Goal: Task Accomplishment & Management: Manage account settings

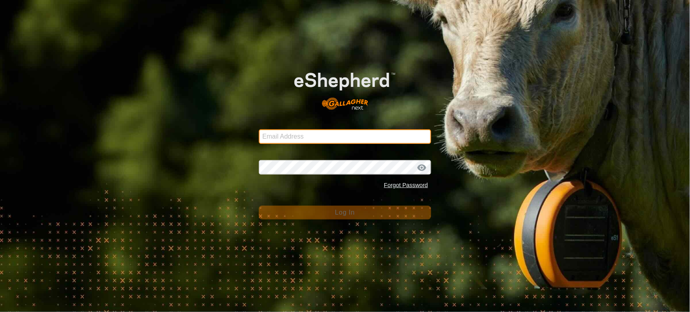
click at [290, 136] on input "Email Address" at bounding box center [345, 136] width 173 height 15
click at [290, 137] on input "Email Address" at bounding box center [345, 136] width 173 height 15
click at [266, 137] on input "Email Address" at bounding box center [345, 136] width 173 height 15
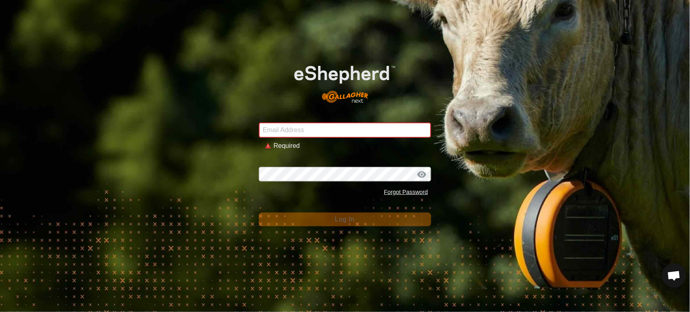
click at [171, 208] on div "Email Address Required Password Forgot Password Log In" at bounding box center [345, 156] width 690 height 312
click at [280, 133] on input "Email Address" at bounding box center [345, 130] width 173 height 15
type input "[PERSON_NAME][EMAIL_ADDRESS][DOMAIN_NAME]"
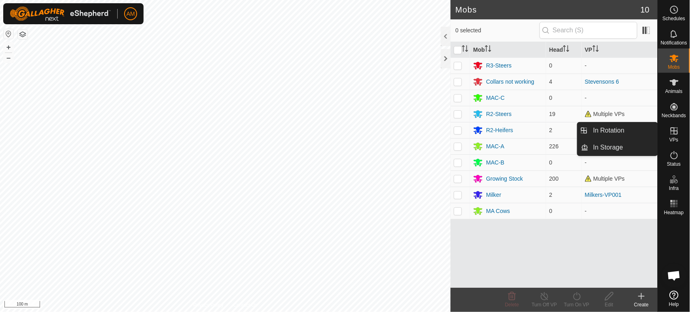
click at [671, 135] on icon at bounding box center [674, 131] width 10 height 10
click at [629, 131] on link "In Rotation" at bounding box center [622, 131] width 69 height 16
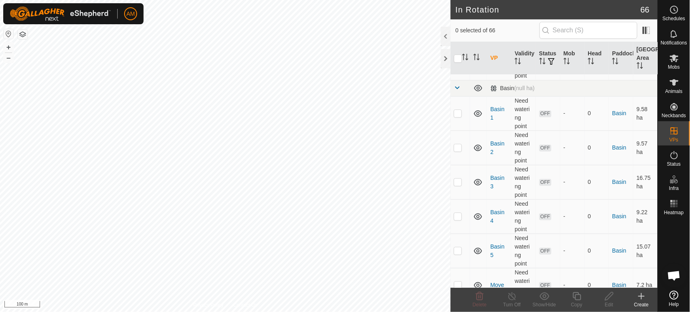
scroll to position [224, 0]
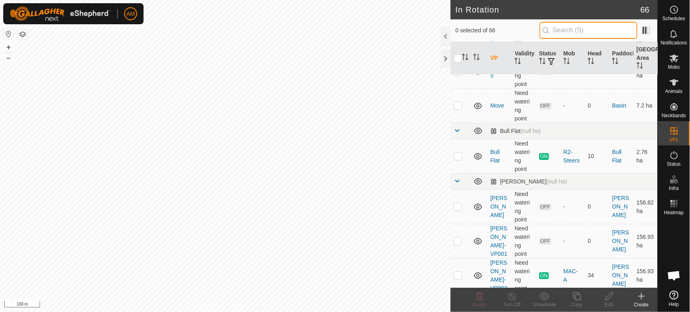
click at [572, 28] on input "text" at bounding box center [588, 30] width 98 height 17
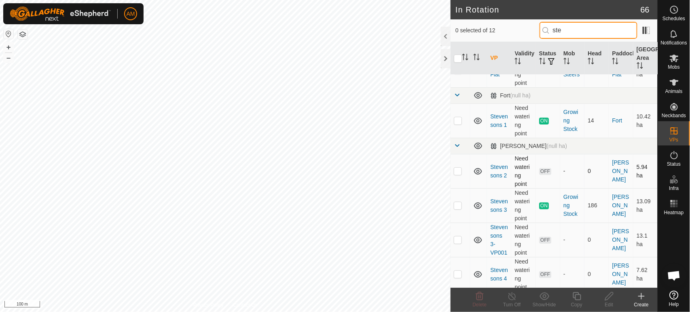
scroll to position [90, 0]
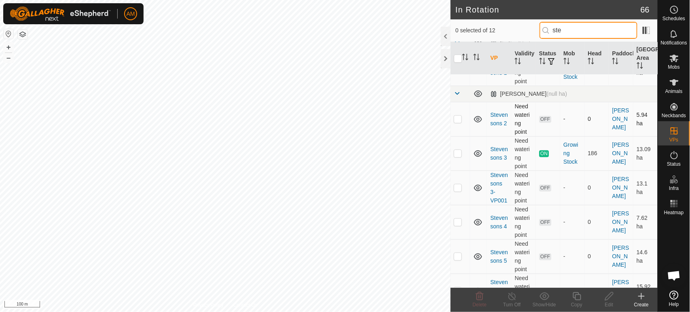
type input "ste"
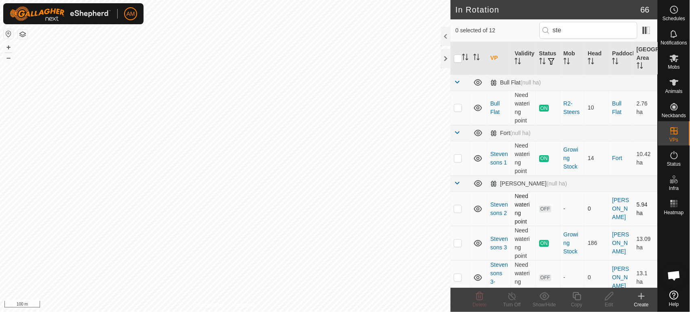
click at [459, 194] on tbody "Bull Flat (null ha) Bull Flat Need watering point ON R2-Steers 10 Bull Flat 2.7…" at bounding box center [554, 312] width 207 height 477
click at [458, 245] on p-checkbox at bounding box center [458, 243] width 8 height 6
checkbox input "true"
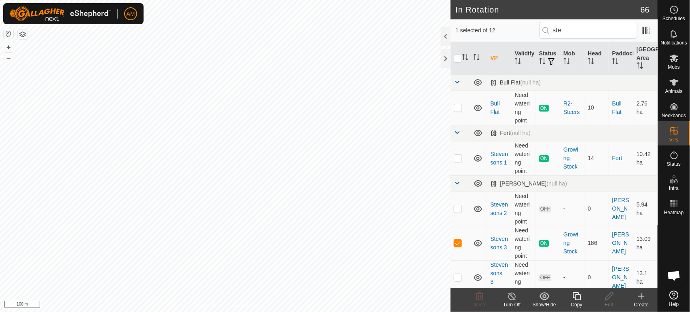
click at [580, 297] on icon at bounding box center [577, 297] width 10 height 10
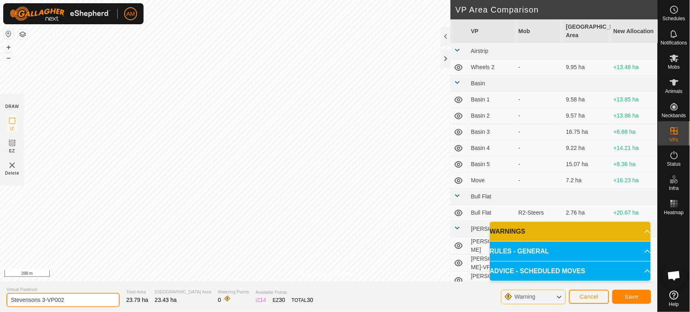
drag, startPoint x: 43, startPoint y: 300, endPoint x: 92, endPoint y: 303, distance: 49.4
click at [92, 303] on input "Stevensons 3-VP002" at bounding box center [62, 300] width 113 height 14
type input "Stevensons Large"
click at [630, 295] on span "Save" at bounding box center [632, 297] width 14 height 6
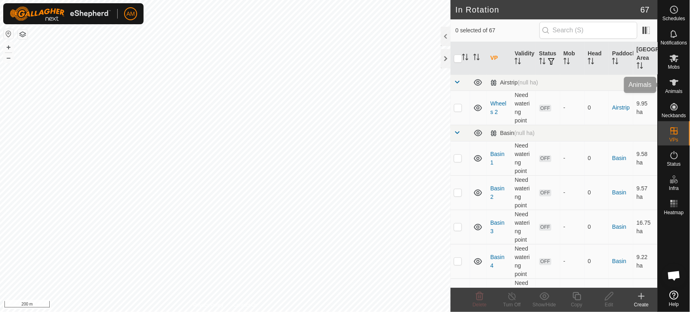
click at [681, 89] on span "Animals" at bounding box center [673, 91] width 17 height 5
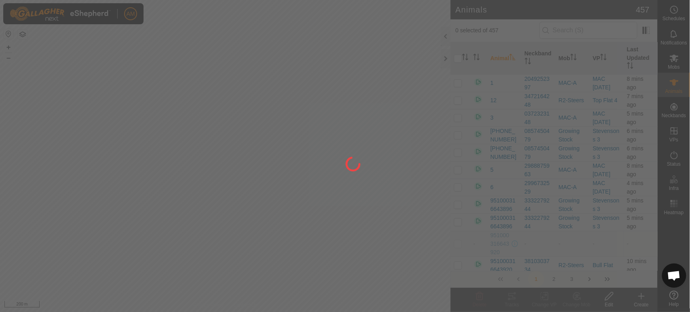
click at [49, 98] on div at bounding box center [345, 156] width 690 height 312
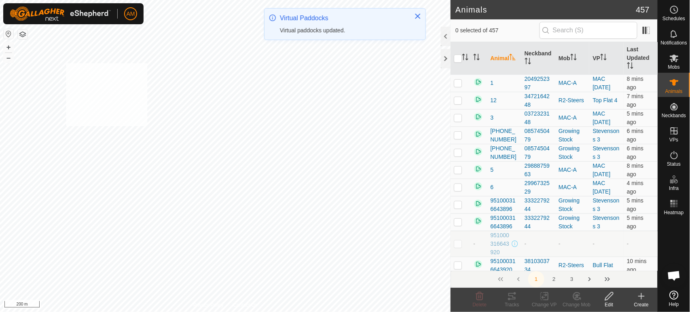
checkbox input "true"
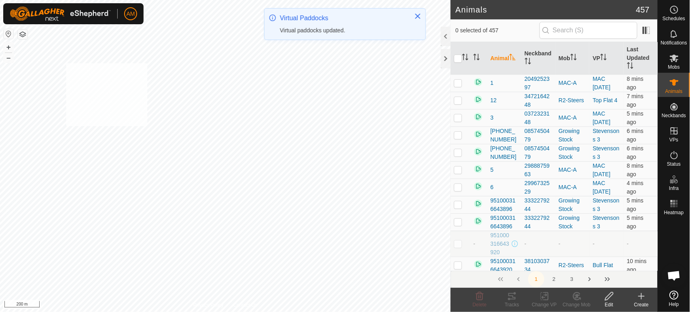
checkbox input "true"
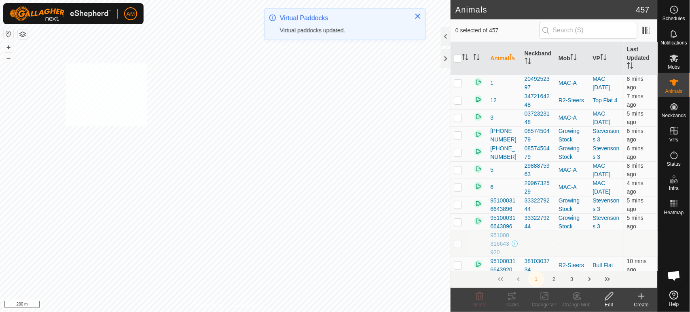
checkbox input "true"
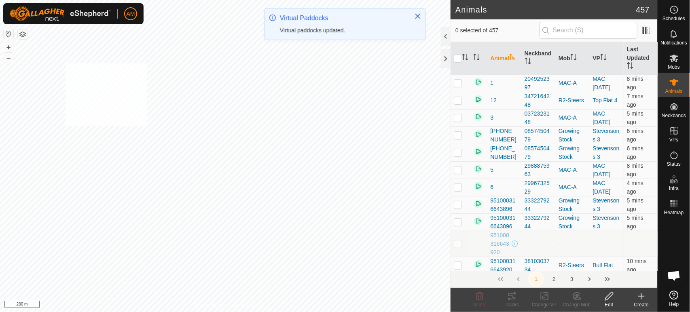
checkbox input "true"
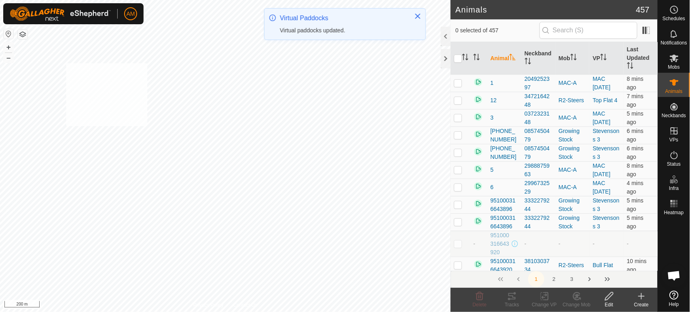
checkbox input "true"
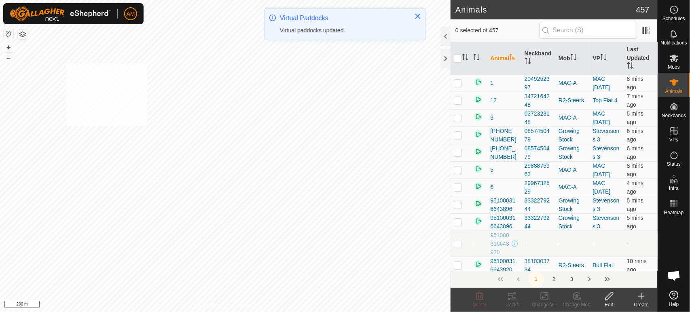
checkbox input "true"
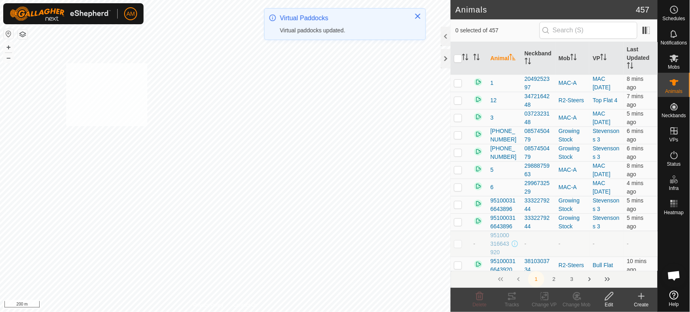
checkbox input "true"
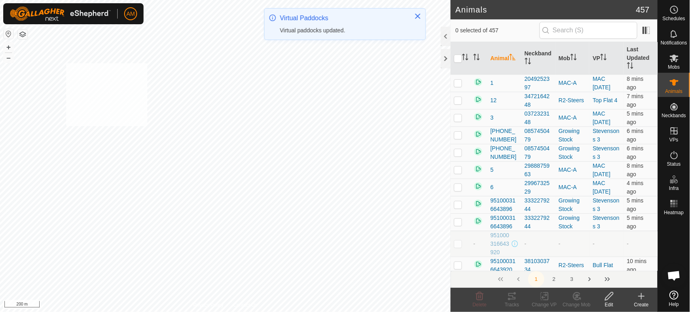
checkbox input "true"
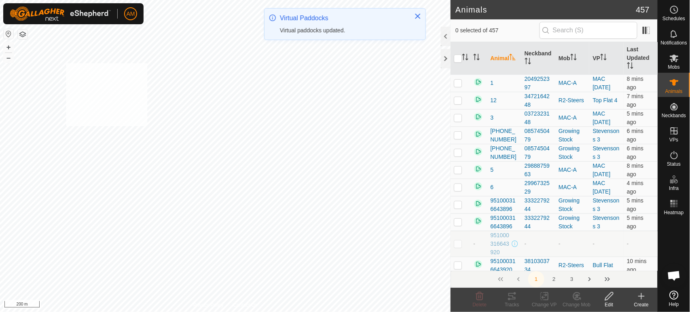
checkbox input "true"
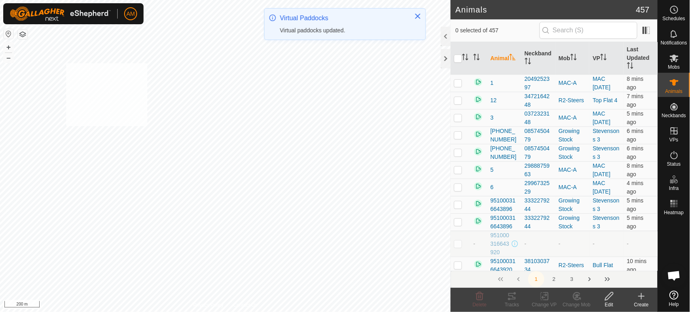
checkbox input "true"
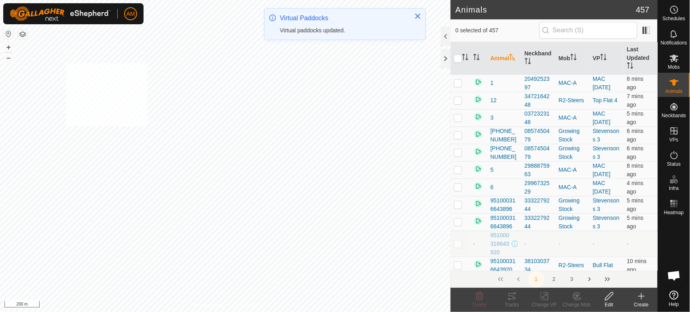
checkbox input "true"
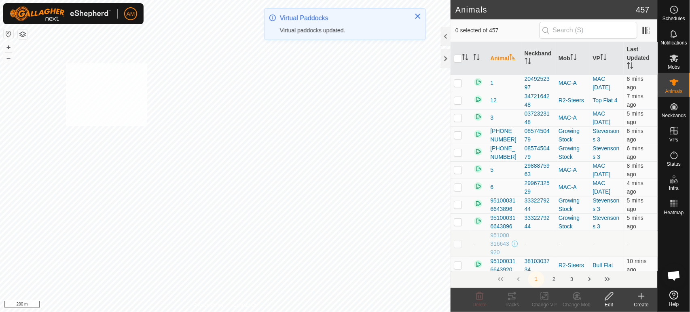
checkbox input "true"
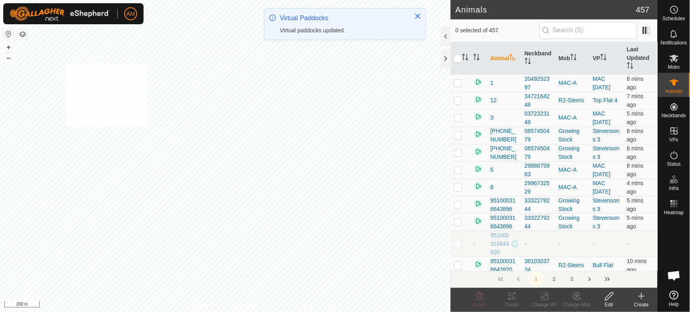
checkbox input "true"
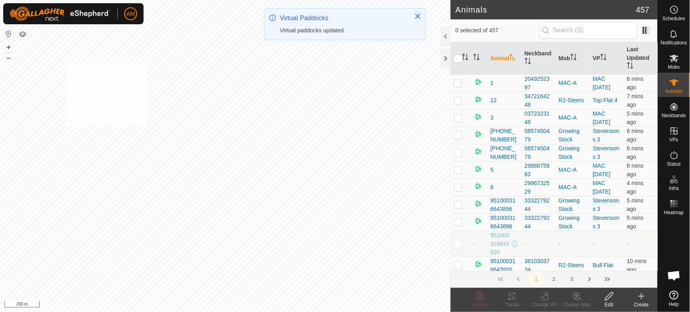
checkbox input "true"
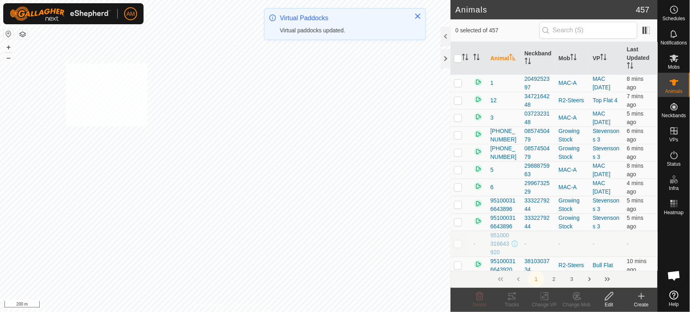
checkbox input "true"
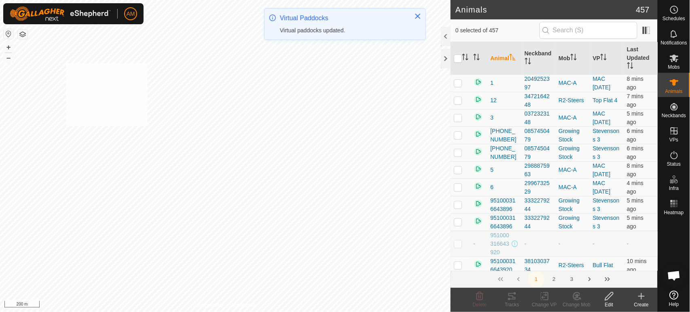
checkbox input "true"
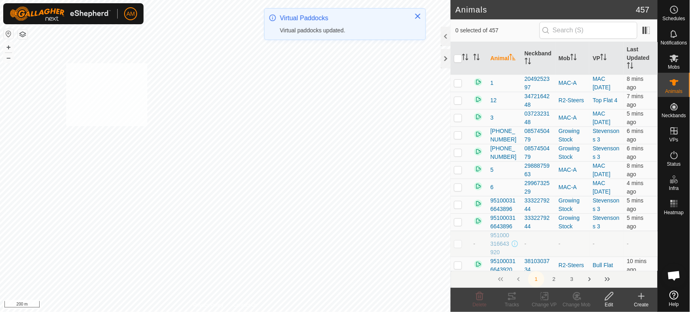
checkbox input "true"
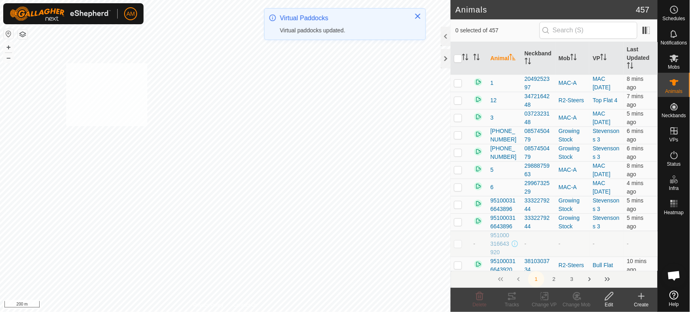
checkbox input "true"
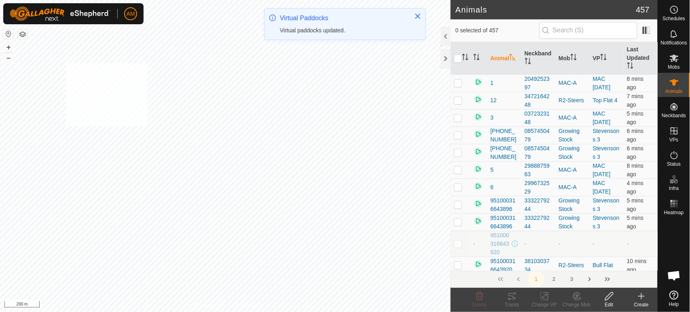
checkbox input "true"
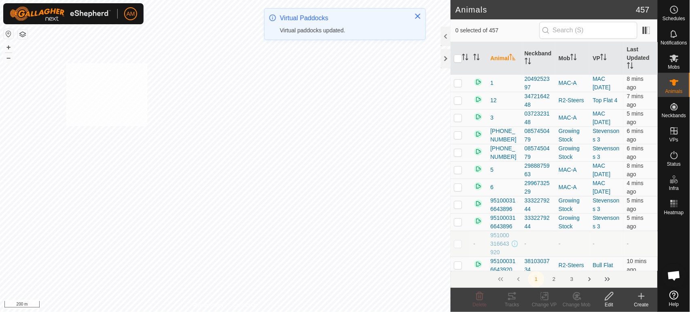
checkbox input "true"
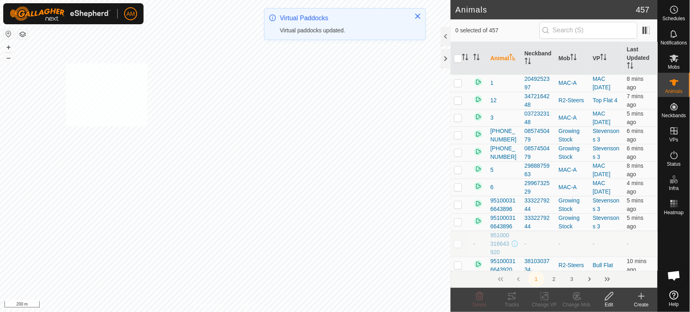
checkbox input "true"
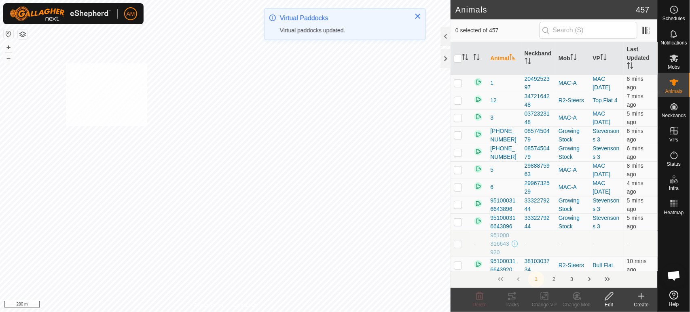
checkbox input "true"
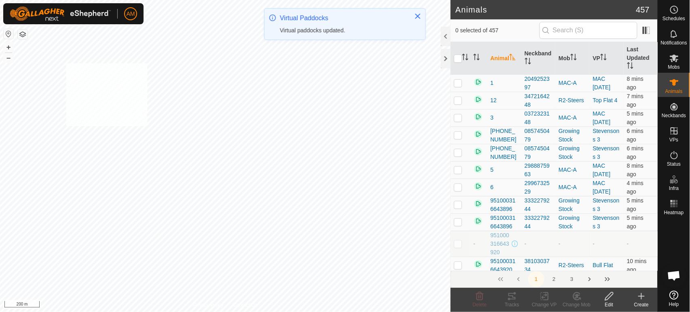
checkbox input "true"
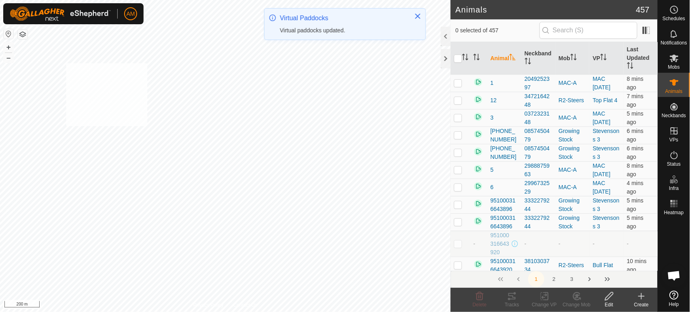
checkbox input "true"
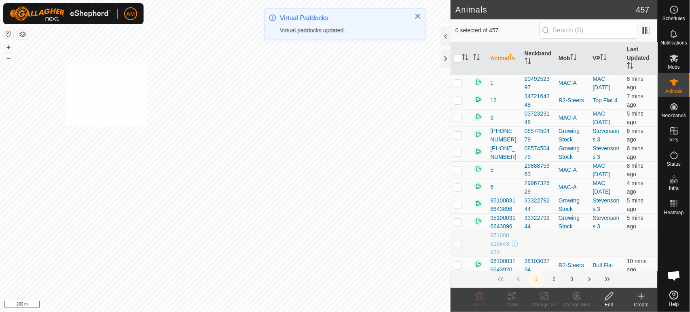
checkbox input "true"
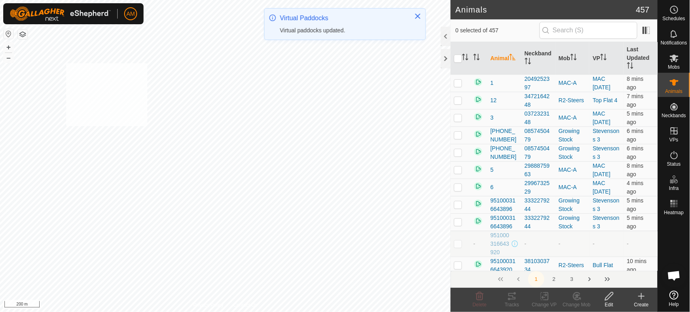
checkbox input "true"
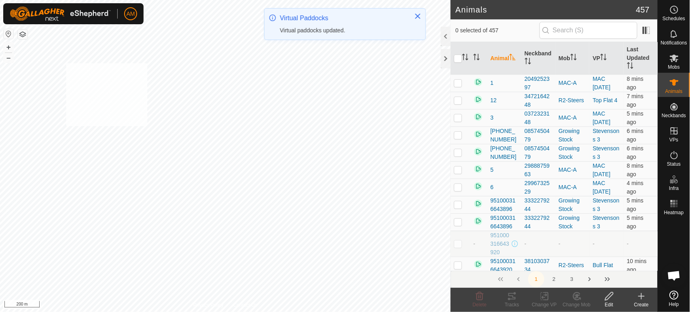
checkbox input "true"
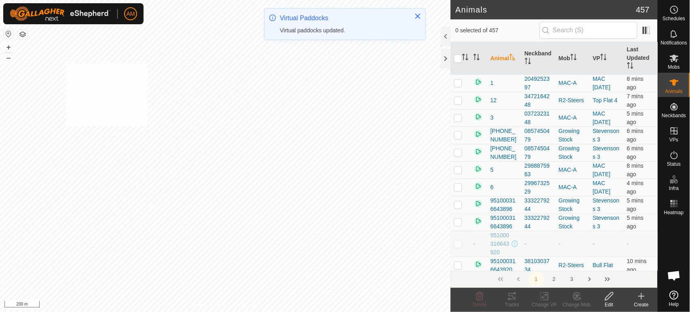
checkbox input "true"
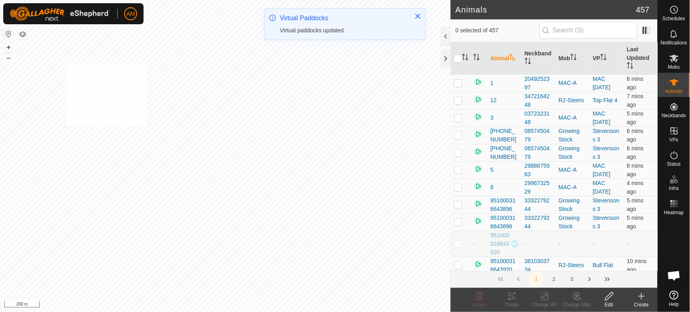
checkbox input "true"
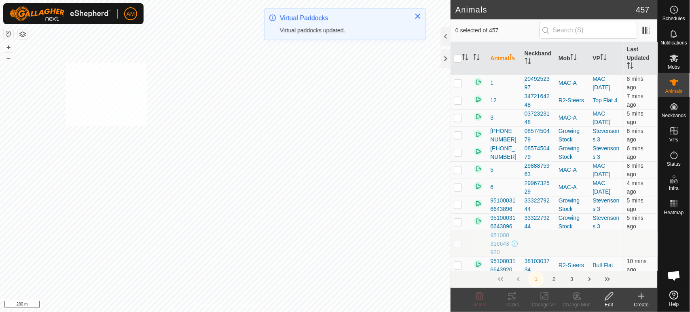
checkbox input "true"
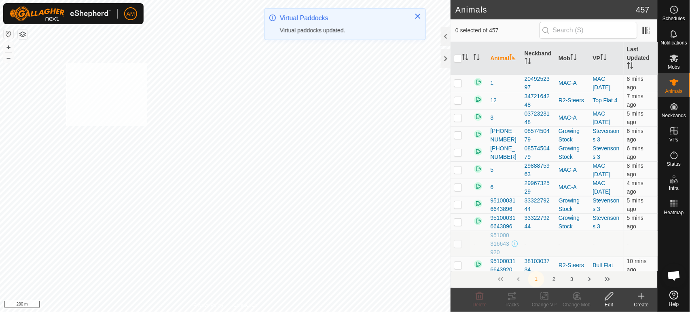
checkbox input "true"
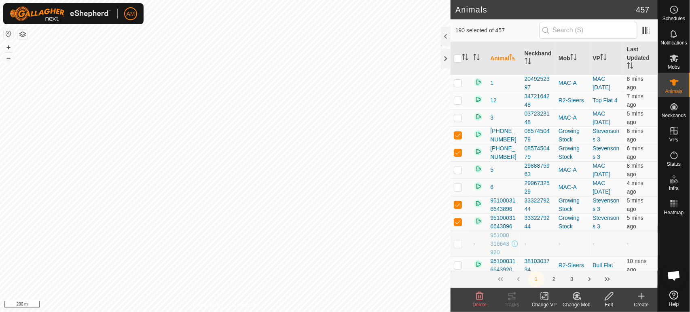
click at [543, 296] on icon at bounding box center [544, 297] width 10 height 10
click at [550, 261] on link "Choose VP..." at bounding box center [569, 262] width 80 height 16
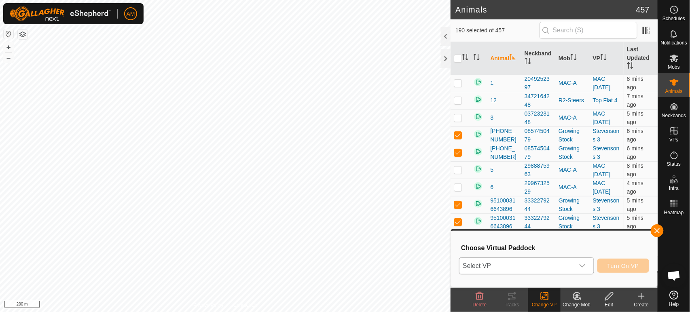
click at [514, 270] on span "Select VP" at bounding box center [516, 266] width 114 height 16
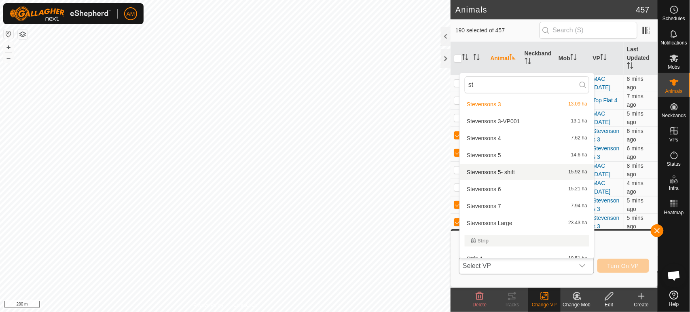
scroll to position [180, 0]
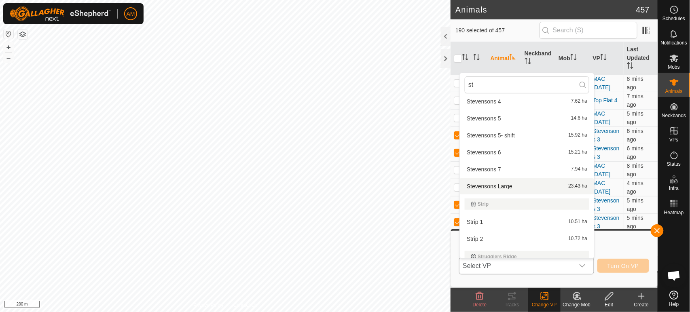
type input "st"
click at [518, 188] on li "[PERSON_NAME] Large 23.43 ha" at bounding box center [527, 186] width 134 height 16
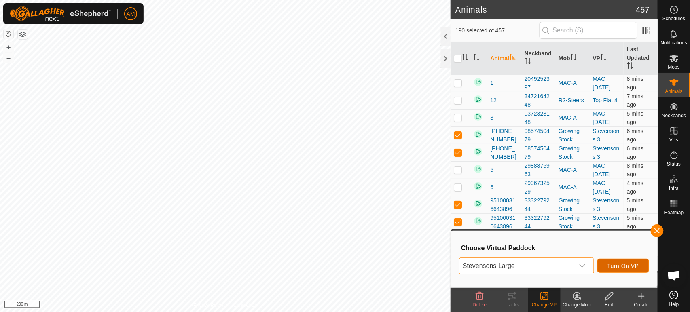
click at [624, 269] on span "Turn On VP" at bounding box center [623, 266] width 32 height 6
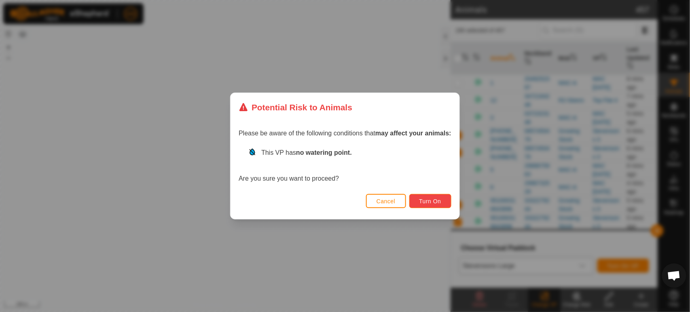
click at [424, 204] on span "Turn On" at bounding box center [430, 201] width 22 height 6
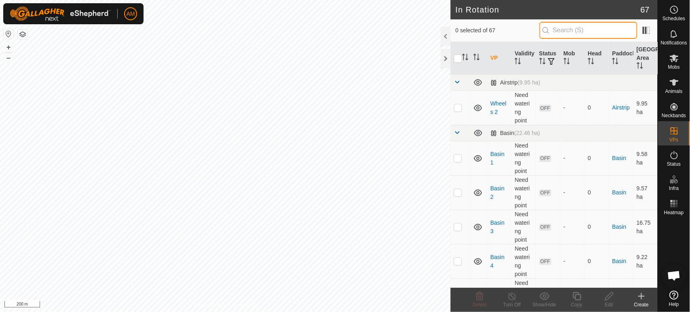
click at [566, 28] on input "text" at bounding box center [588, 30] width 98 height 17
click at [564, 32] on input "text" at bounding box center [588, 30] width 98 height 17
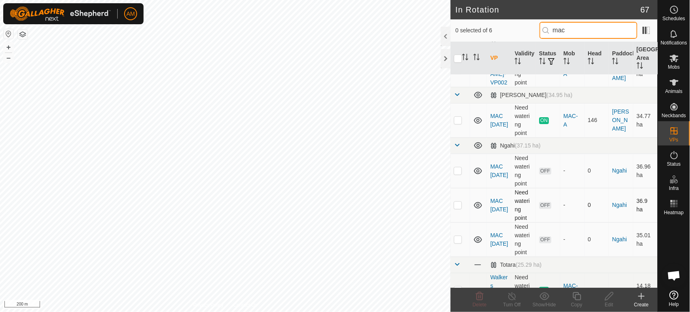
scroll to position [45, 0]
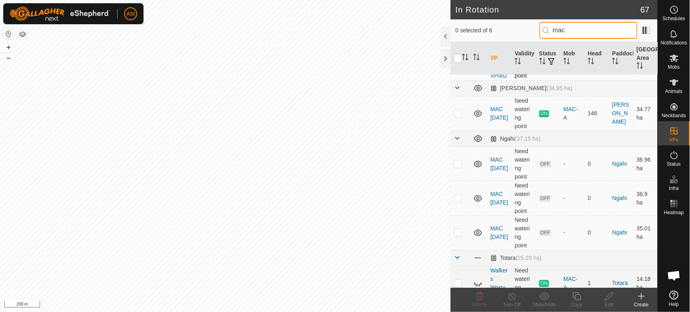
type input "mac"
click at [461, 112] on tbody "Bush (157.56 ha) Bush-VP002 Need watering point ON MAC-A 34 Bush 156.93 ha Fran…" at bounding box center [554, 165] width 207 height 271
click at [460, 114] on p-checkbox at bounding box center [458, 113] width 8 height 6
checkbox input "true"
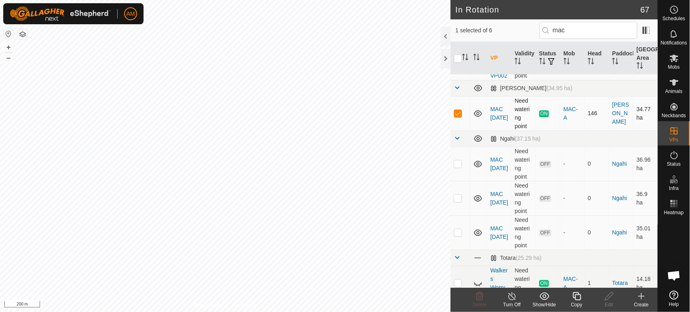
scroll to position [0, 0]
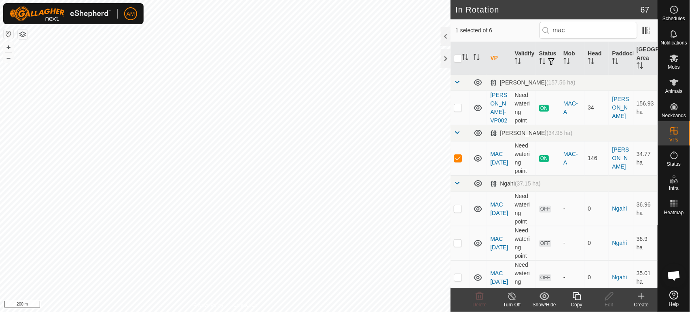
click at [578, 301] on icon at bounding box center [577, 297] width 10 height 10
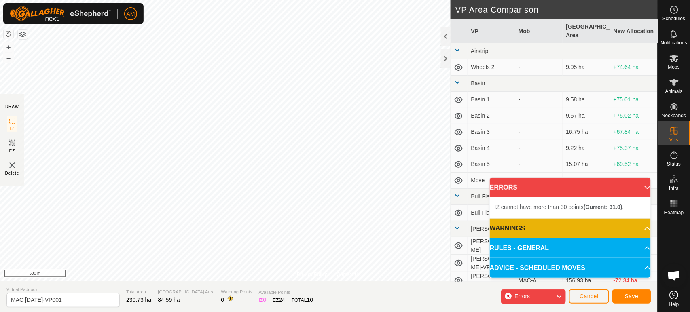
click at [202, 302] on div "Privacy Policy Contact Us Type: Inclusion Zone undefined Animal + – ⇧ i 500 m D…" at bounding box center [329, 156] width 658 height 312
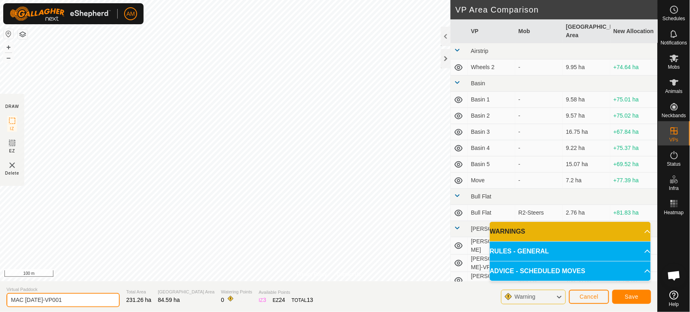
drag, startPoint x: 30, startPoint y: 302, endPoint x: 112, endPoint y: 292, distance: 83.2
click at [117, 295] on section "Virtual Paddock MAC 10 Oct-VP001 Total Area 231.26 ha Grazing Area 84.59 ha Wat…" at bounding box center [329, 296] width 658 height 31
type input "MAC 12 Oct"
click at [628, 298] on span "Save" at bounding box center [632, 297] width 14 height 6
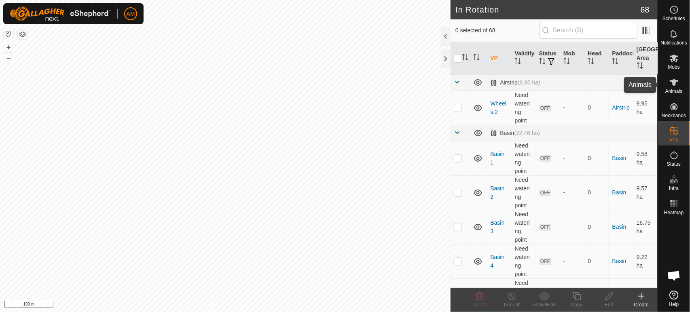
click at [676, 79] on icon at bounding box center [674, 83] width 10 height 10
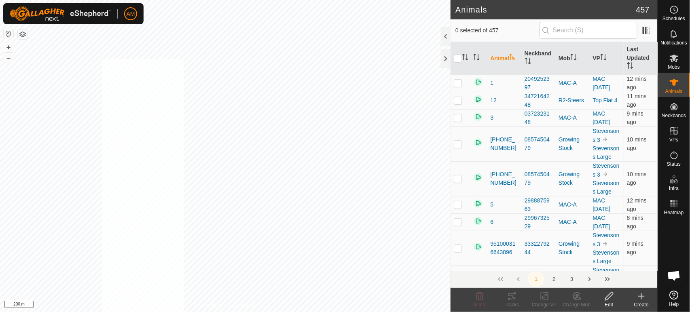
checkbox input "true"
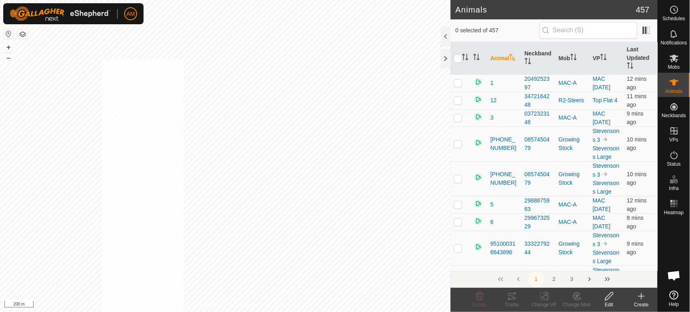
checkbox input "true"
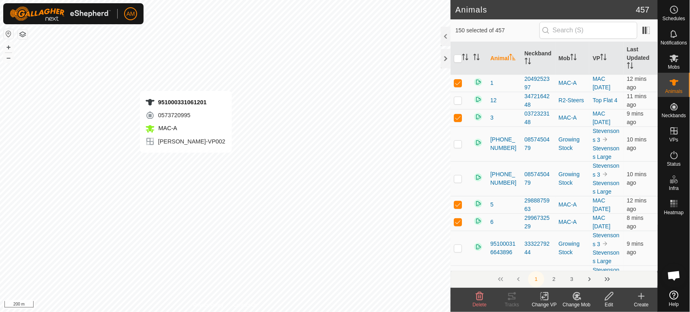
click at [186, 161] on div "951000331061201 0573720995 MAC-A Bush-VP002 + – ⇧ i 200 m" at bounding box center [225, 156] width 451 height 312
click at [183, 174] on div "982123751061270 1692751847 MAC-A Bush-VP002 + – ⇧ i 200 m" at bounding box center [225, 156] width 451 height 312
click at [548, 303] on div "Change VP" at bounding box center [544, 304] width 32 height 7
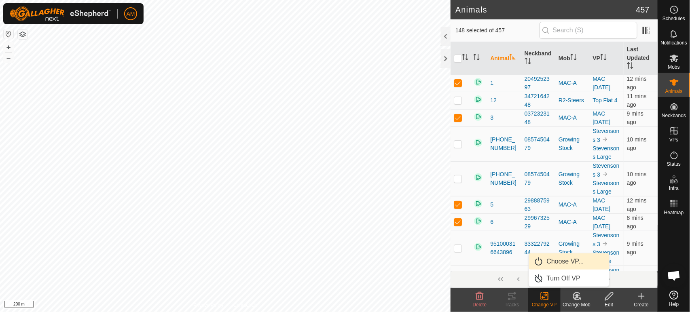
click at [560, 261] on link "Choose VP..." at bounding box center [569, 262] width 80 height 16
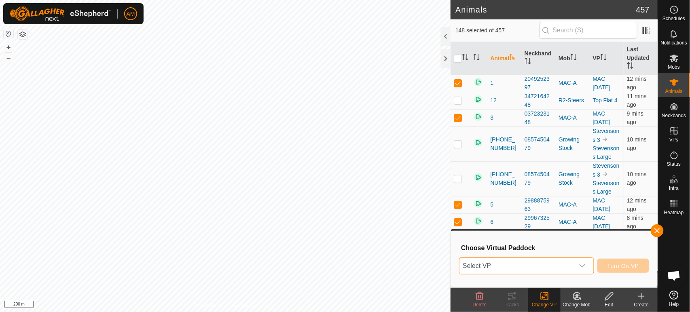
click at [536, 262] on span "Select VP" at bounding box center [516, 266] width 114 height 16
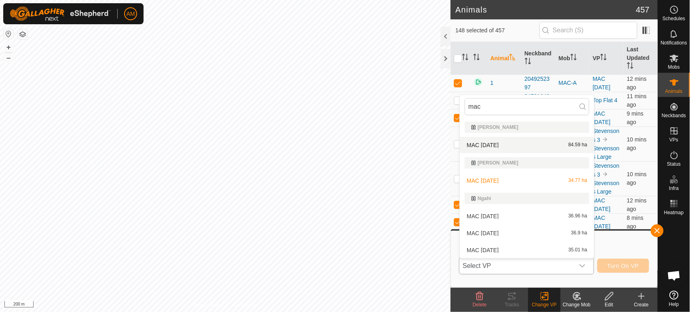
type input "mac"
click at [494, 140] on li "MAC 12 Oct 84.59 ha" at bounding box center [527, 145] width 134 height 16
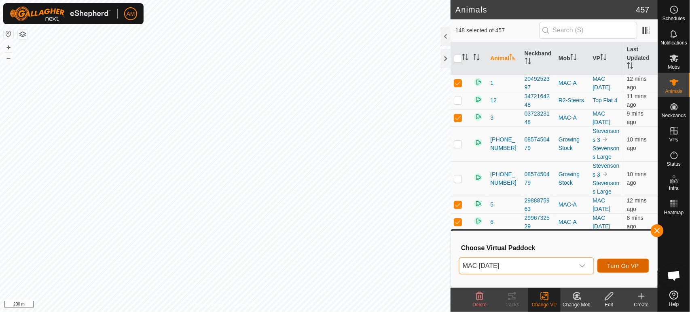
click at [622, 266] on span "Turn On VP" at bounding box center [623, 266] width 32 height 6
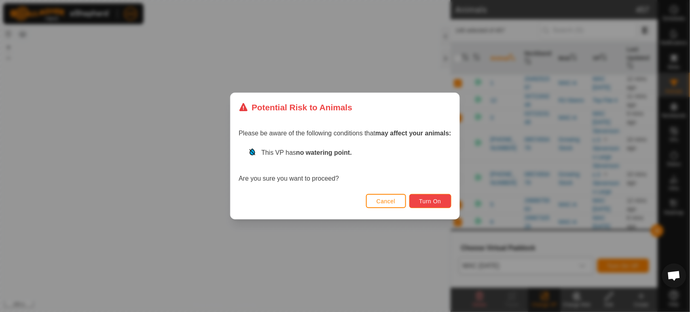
click at [444, 204] on button "Turn On" at bounding box center [430, 201] width 42 height 14
